Goal: Task Accomplishment & Management: Complete application form

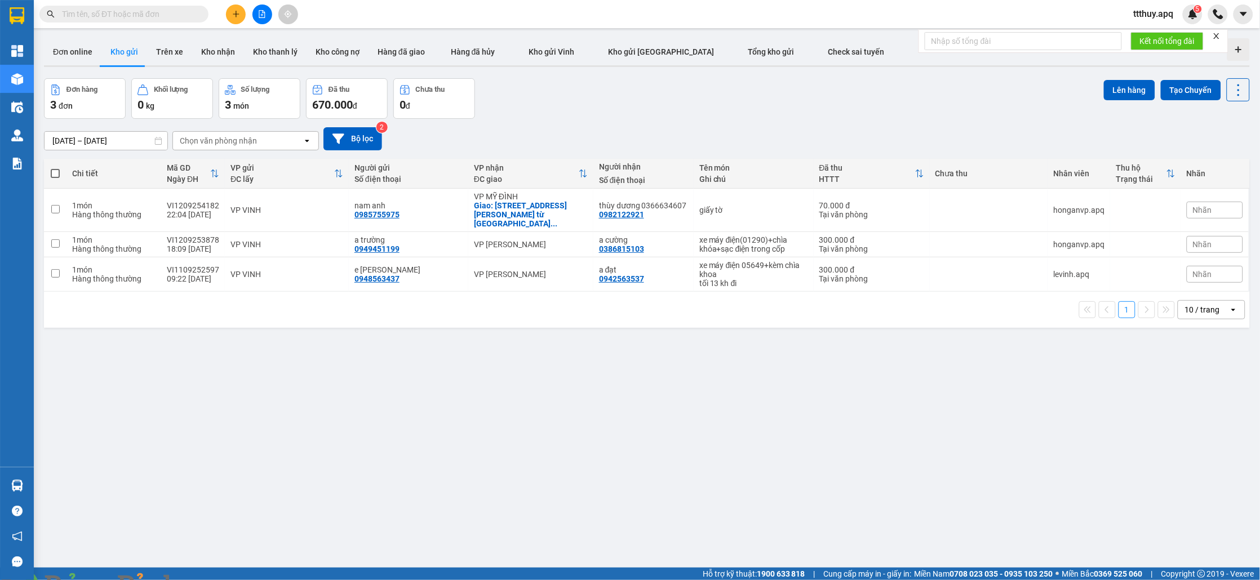
click at [171, 12] on input "text" at bounding box center [128, 14] width 133 height 12
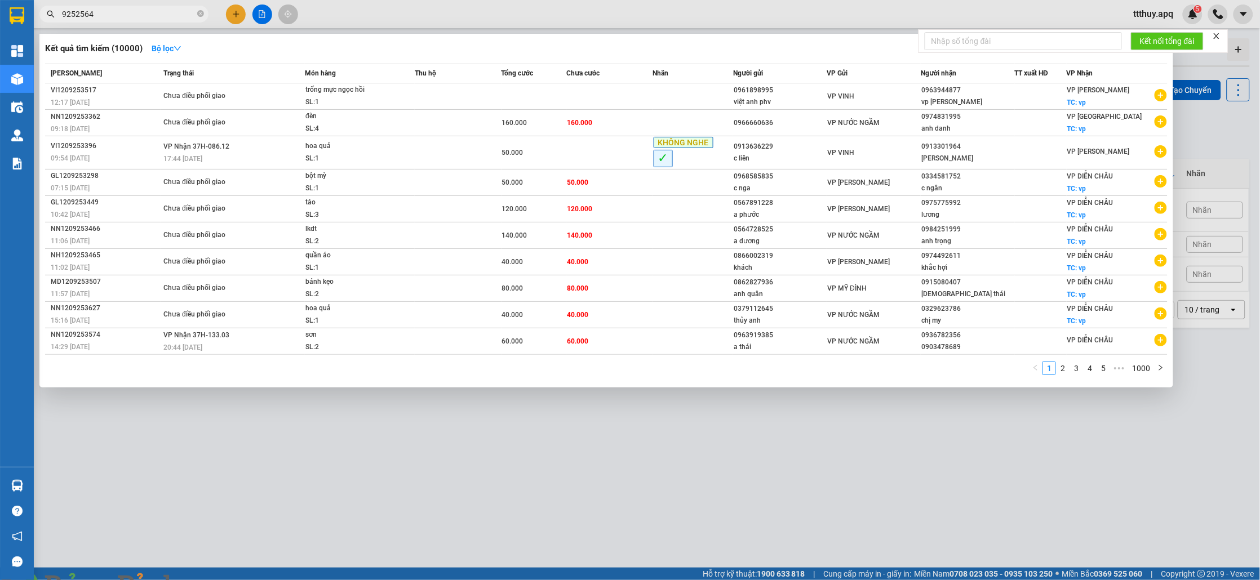
type input "9252564"
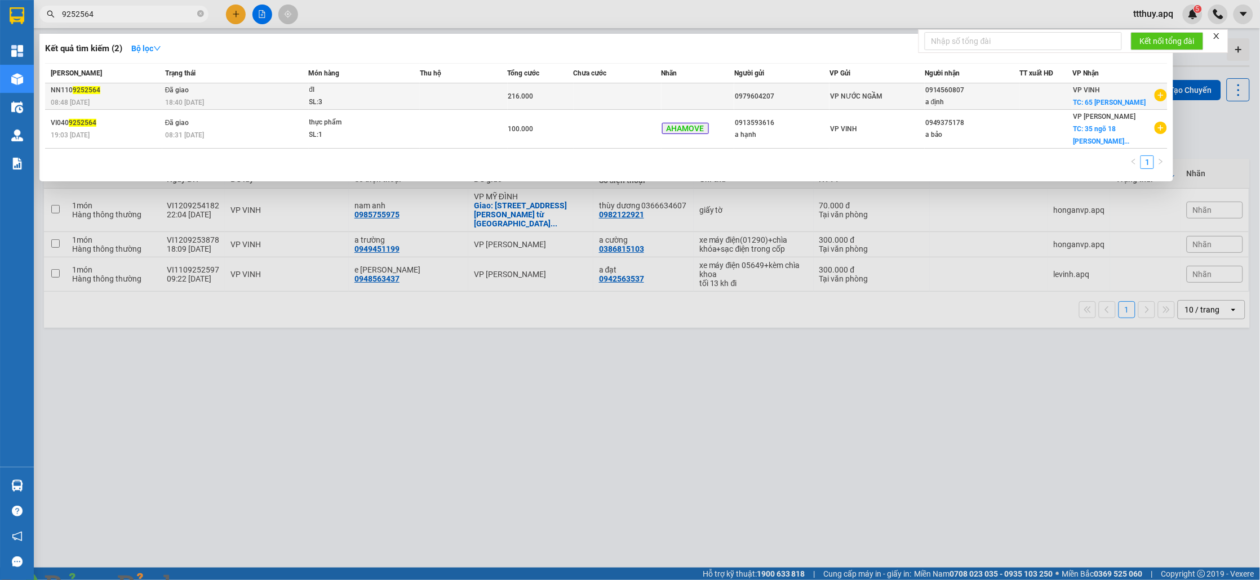
click at [312, 100] on div "SL: 3" at bounding box center [351, 102] width 85 height 12
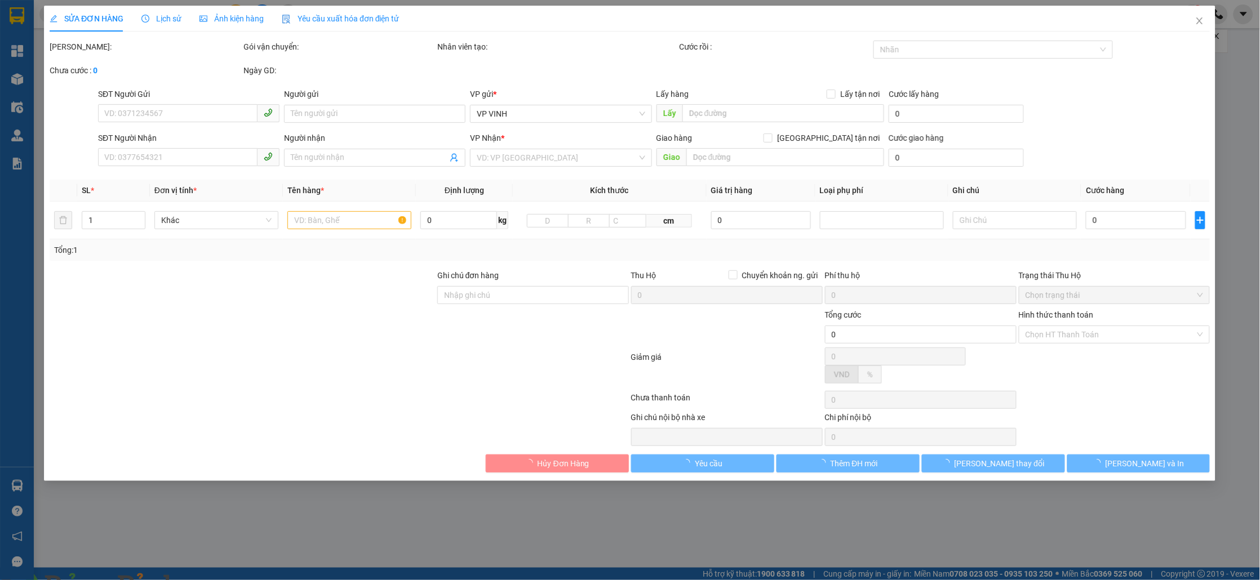
type input "0979604207"
type input "0914560807"
type input "a định"
checkbox input "true"
type input "65 lê nin"
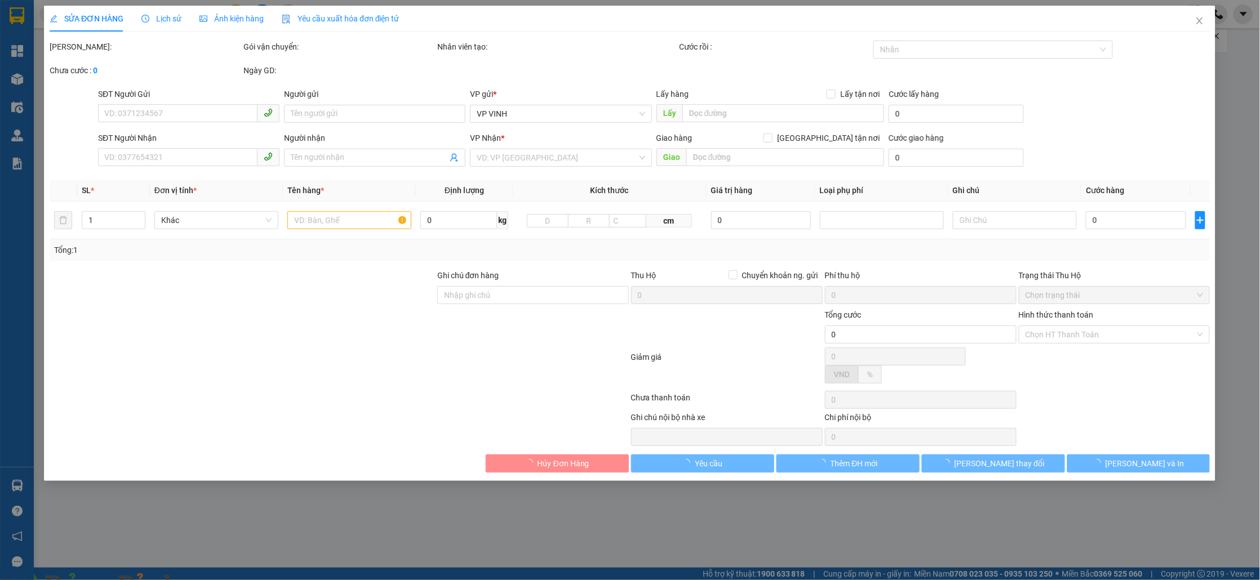
type input "216.000"
type input "10"
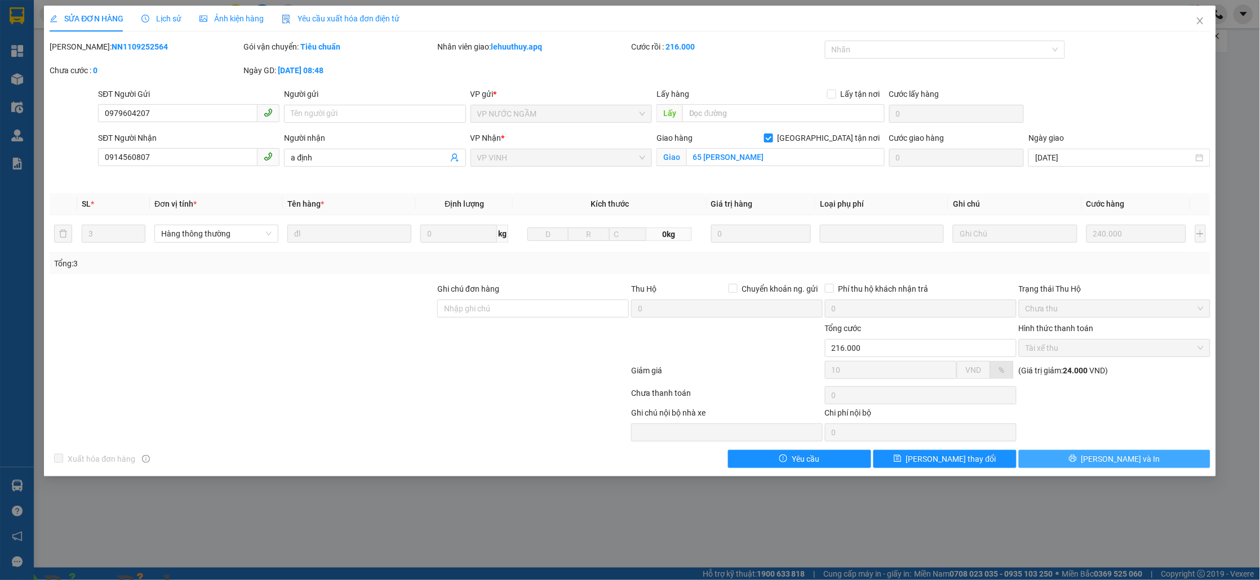
click at [1044, 465] on button "Lưu và In" at bounding box center [1115, 459] width 192 height 18
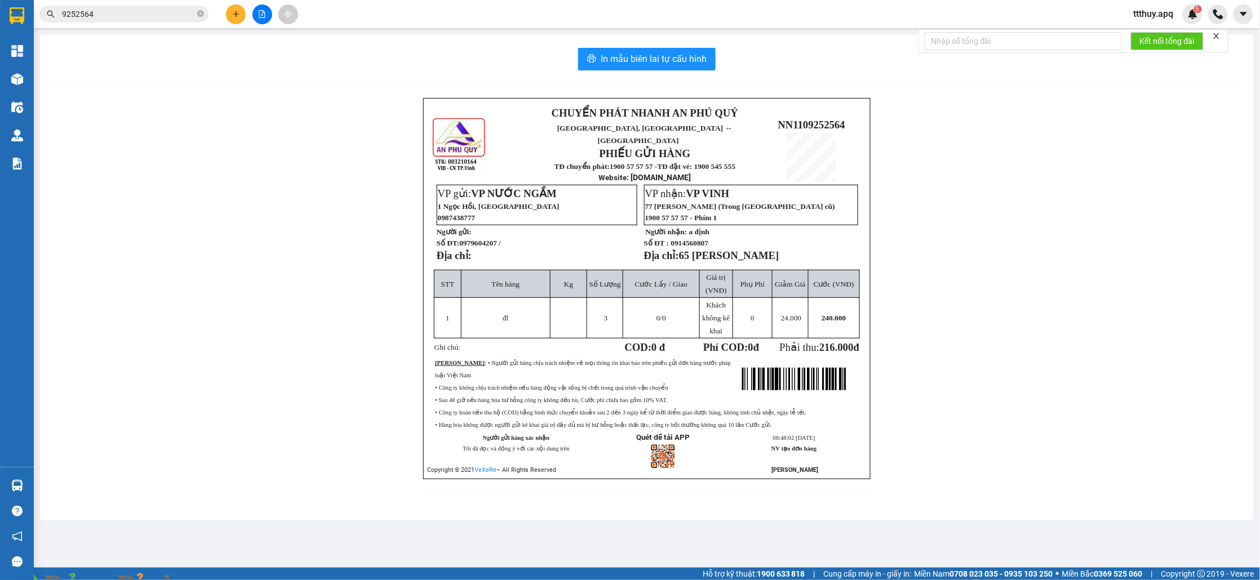
click at [126, 20] on span "9252564" at bounding box center [123, 14] width 169 height 17
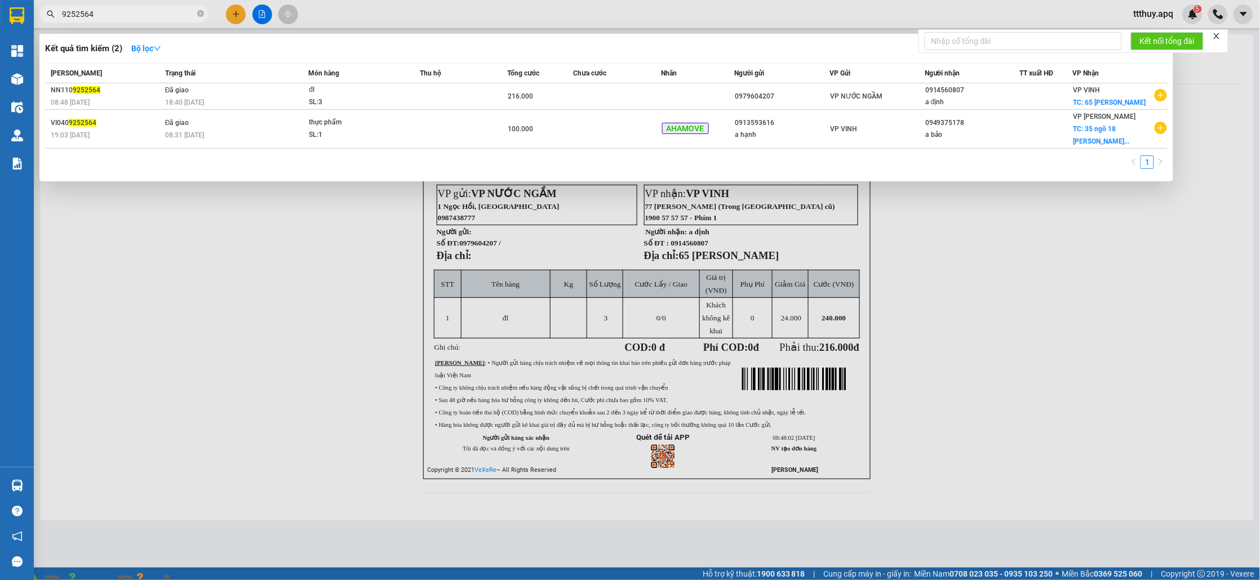
click at [119, 12] on input "9252564" at bounding box center [128, 14] width 133 height 12
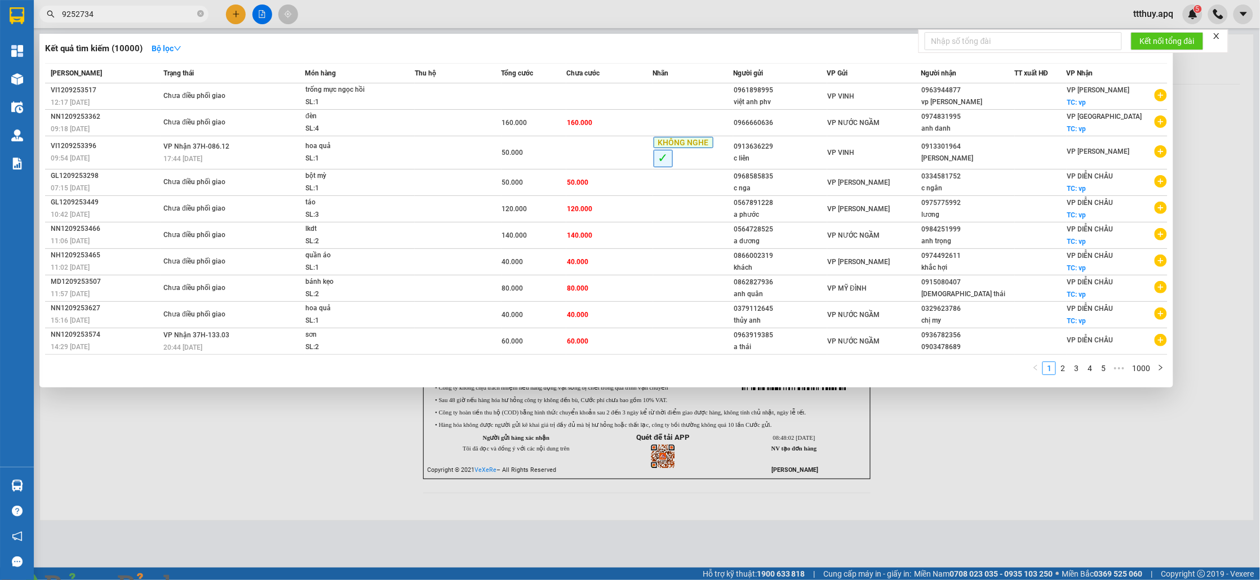
type input "9252734"
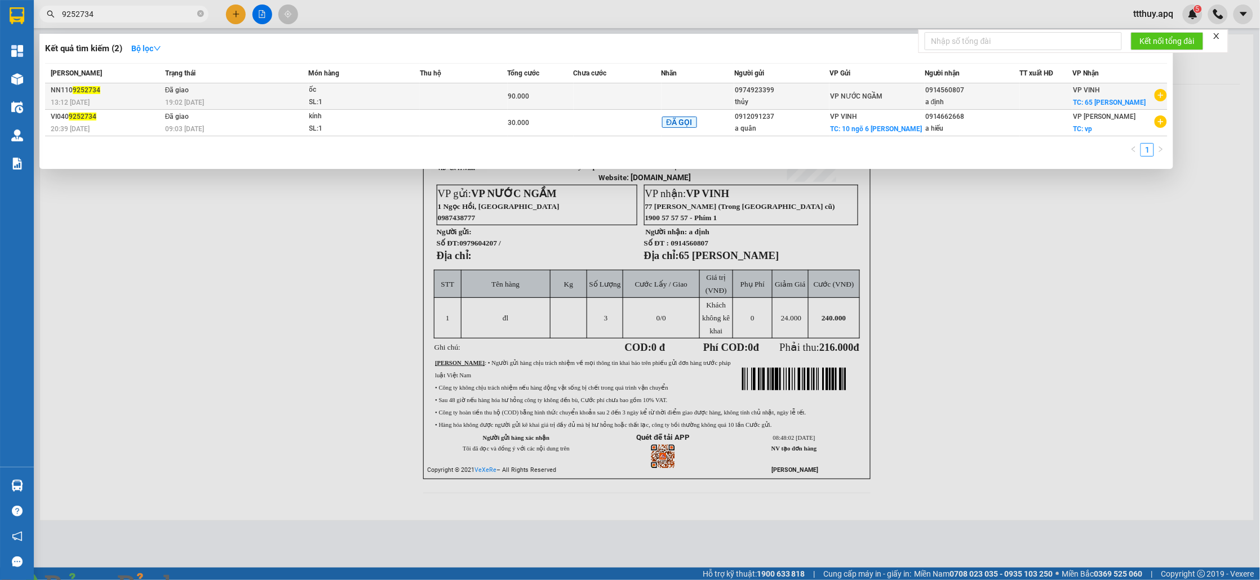
click at [447, 96] on td at bounding box center [464, 96] width 88 height 26
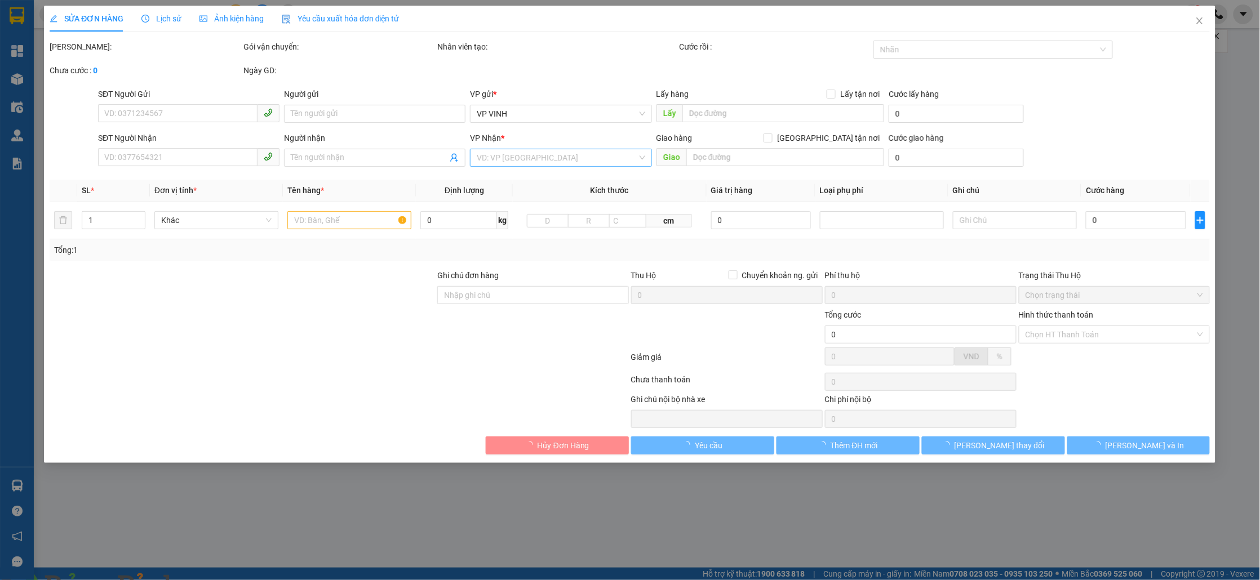
type input "0974923399"
type input "thủy"
type input "0914560807"
type input "a định"
checkbox input "true"
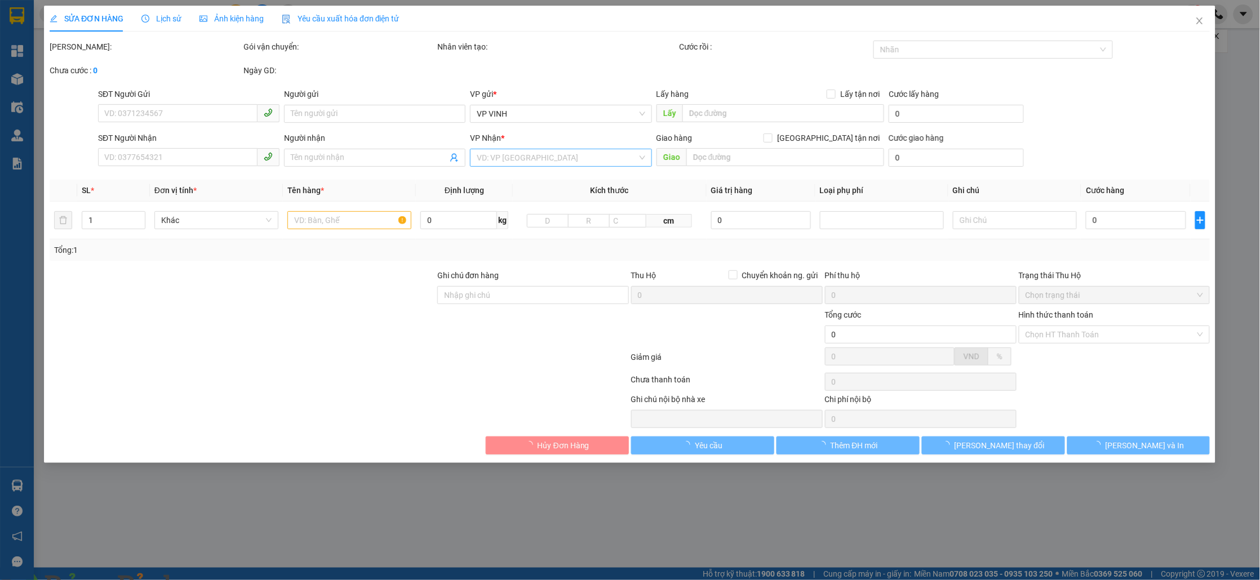
type input "65 lê nin"
type input "90.000"
type input "10"
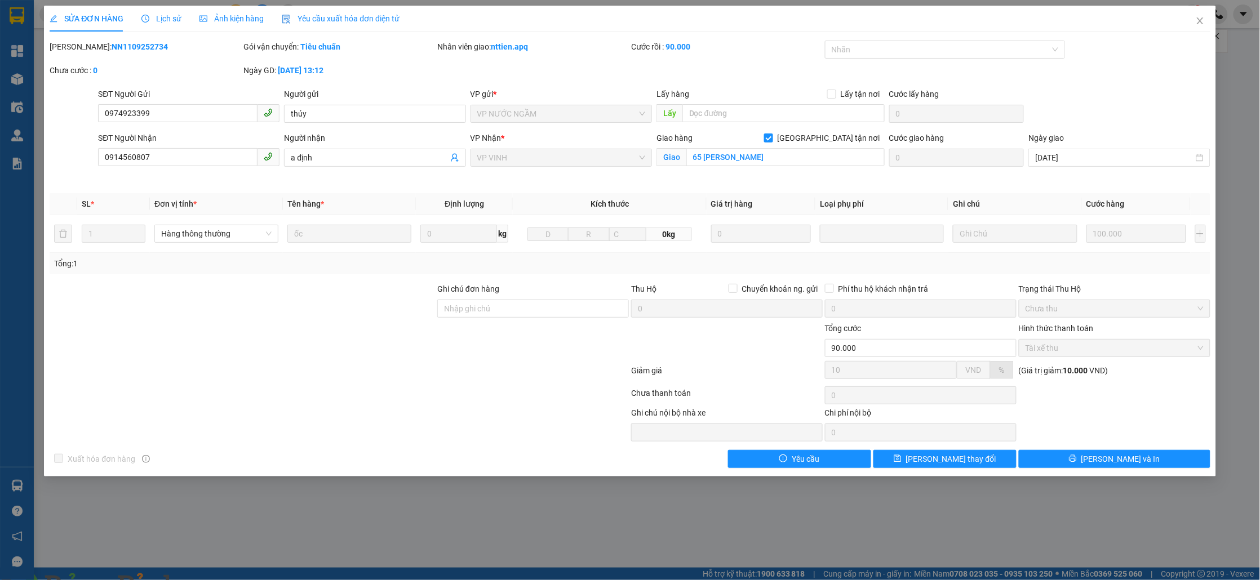
click at [1039, 472] on div "SỬA ĐƠN HÀNG Lịch sử Ảnh kiện hàng Yêu cầu xuất hóa đơn điện tử Total Paid Fee …" at bounding box center [630, 241] width 1172 height 471
click at [1039, 467] on button "Lưu và In" at bounding box center [1115, 459] width 192 height 18
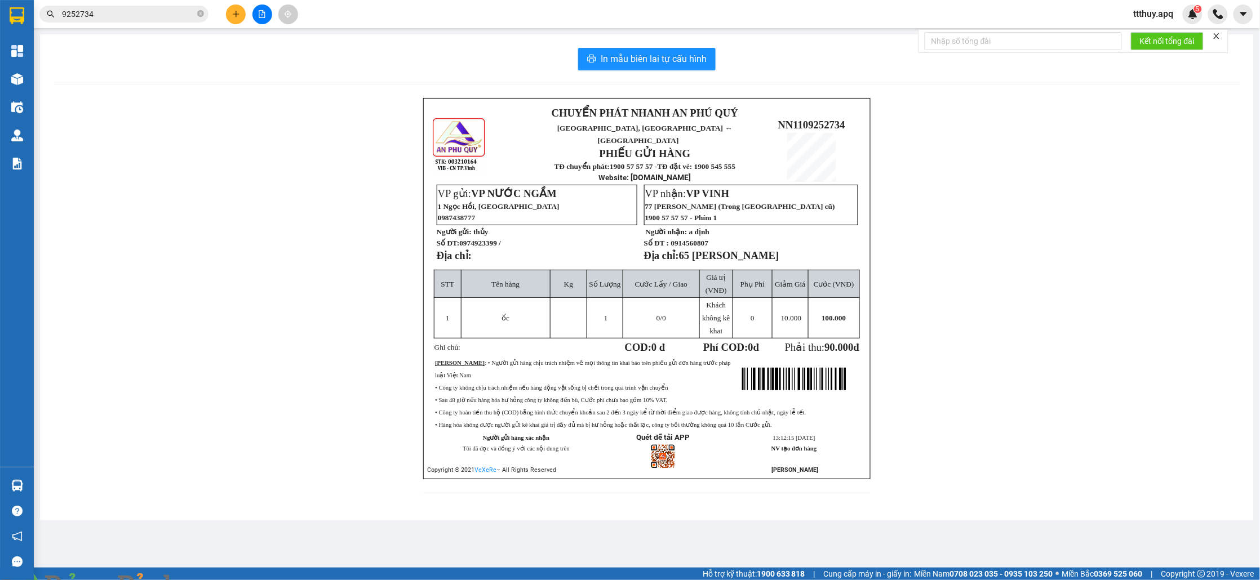
click at [133, 8] on input "9252734" at bounding box center [128, 14] width 133 height 12
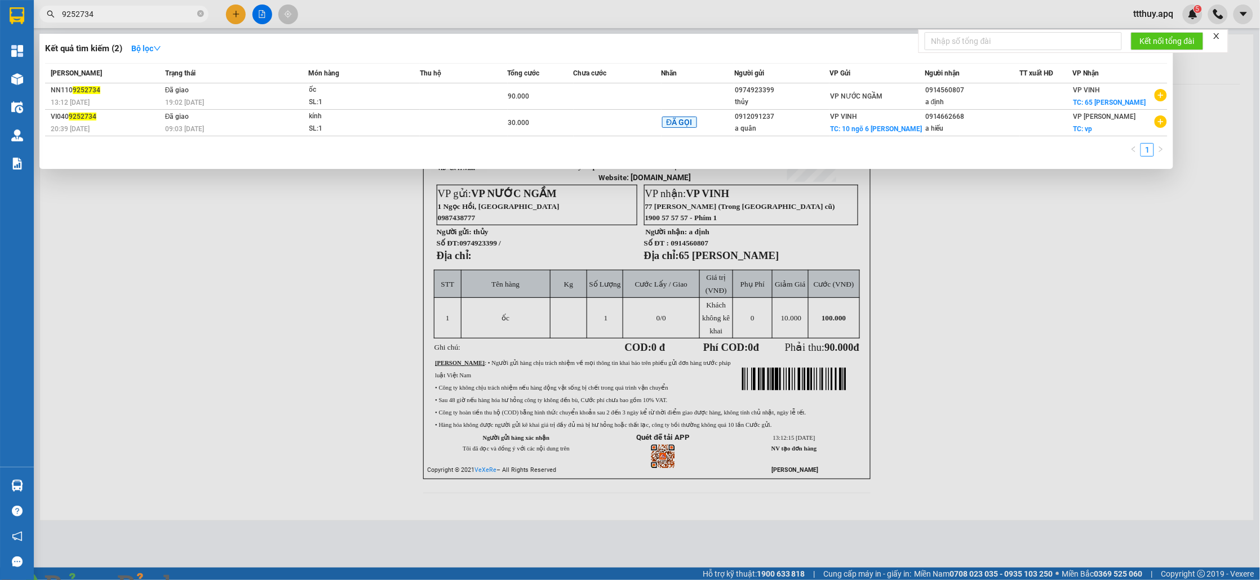
click at [133, 8] on input "9252734" at bounding box center [128, 14] width 133 height 12
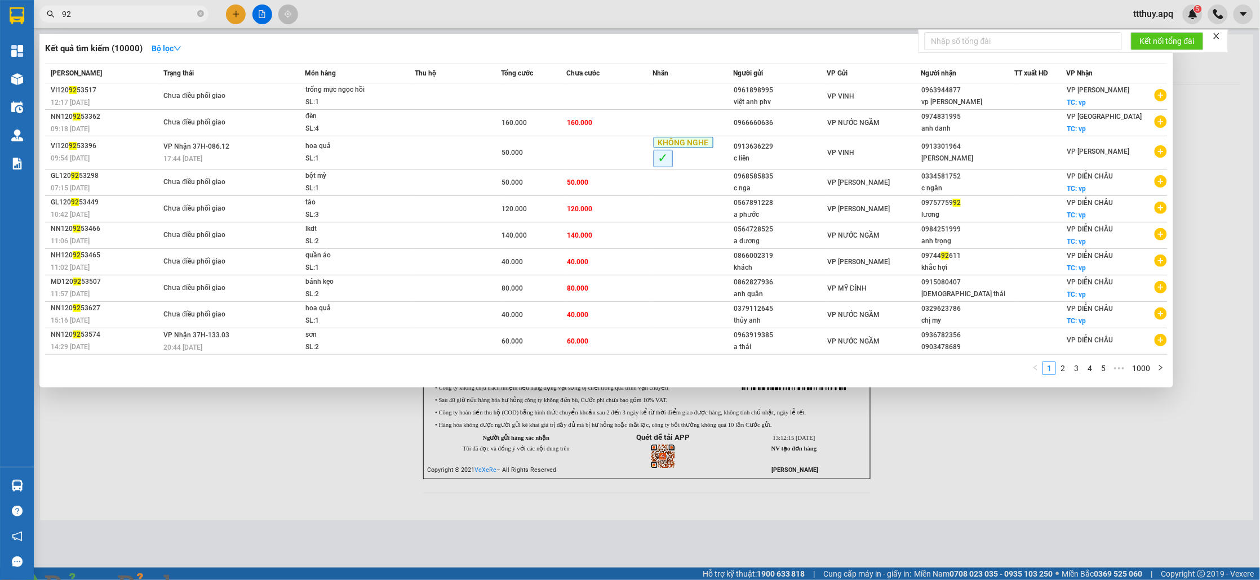
type input "9"
